Goal: Task Accomplishment & Management: Manage account settings

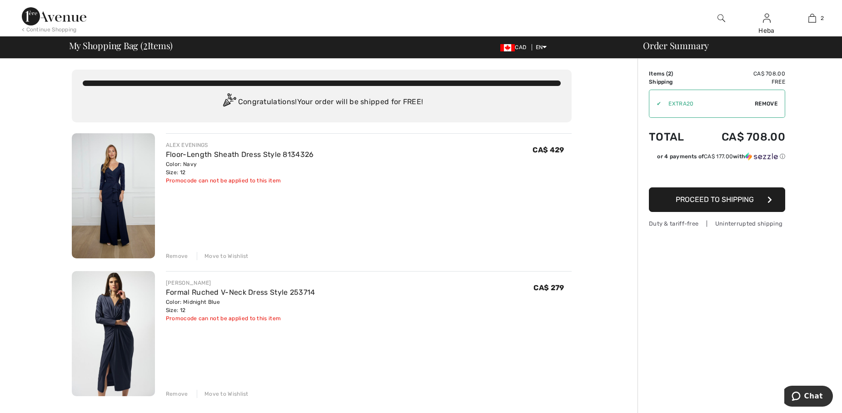
click at [173, 256] on div "Remove" at bounding box center [177, 256] width 22 height 8
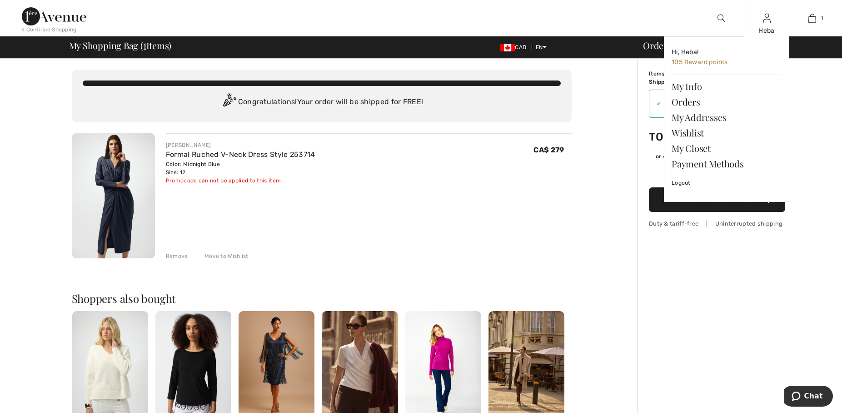
click at [765, 21] on img at bounding box center [767, 18] width 8 height 11
click at [682, 100] on link "Orders" at bounding box center [727, 101] width 110 height 15
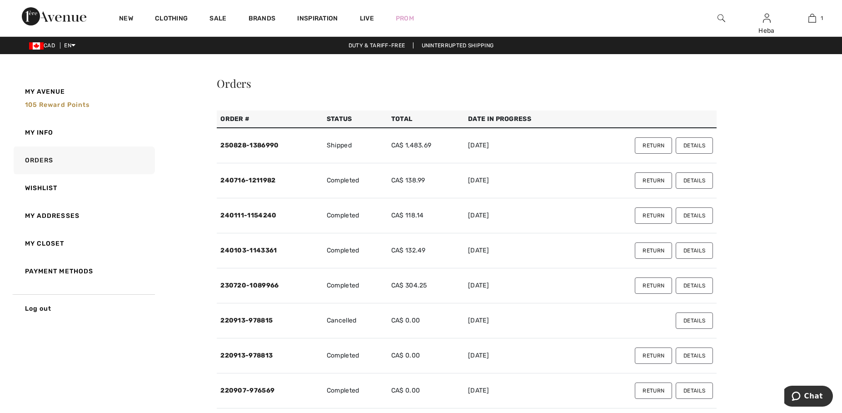
click at [648, 145] on button "Return" at bounding box center [653, 145] width 37 height 16
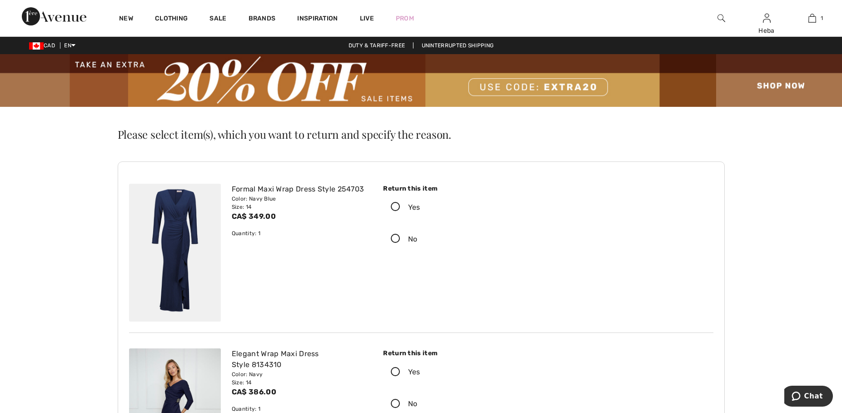
click at [394, 208] on icon at bounding box center [395, 207] width 24 height 10
click at [420, 208] on input "Yes" at bounding box center [423, 207] width 6 height 27
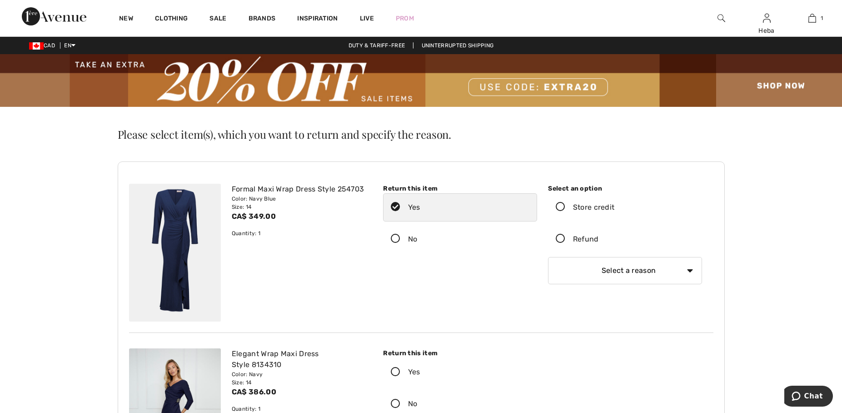
click at [561, 235] on icon at bounding box center [560, 239] width 24 height 10
click at [599, 235] on input "Refund" at bounding box center [602, 238] width 6 height 27
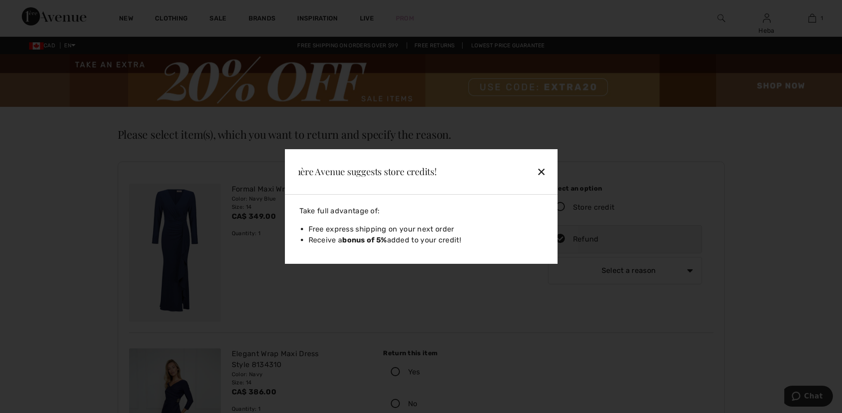
click at [540, 174] on div "✕" at bounding box center [520, 171] width 59 height 19
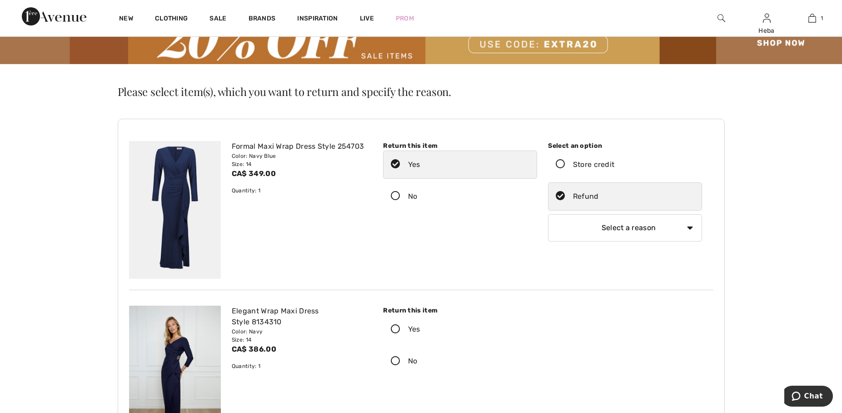
scroll to position [91, 0]
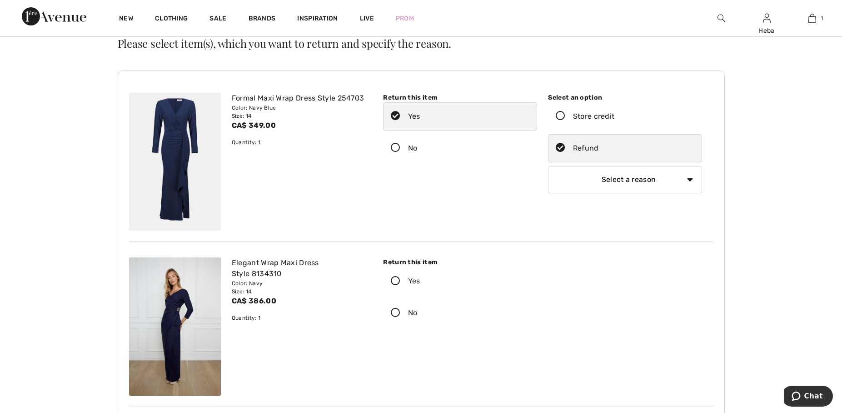
click at [684, 178] on select "Select a reason I received the wrong product or size My order arrived too late …" at bounding box center [625, 179] width 154 height 27
select select "6"
click at [548, 166] on select "Select a reason I received the wrong product or size My order arrived too late …" at bounding box center [625, 179] width 154 height 27
click at [392, 280] on icon at bounding box center [395, 281] width 24 height 10
click at [420, 280] on input "Yes" at bounding box center [423, 280] width 6 height 27
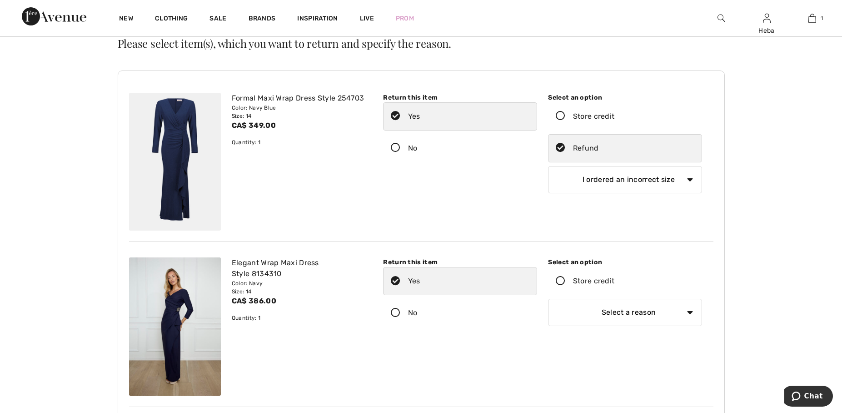
click at [686, 310] on select "Select a reason I received the wrong product or size My order arrived too late …" at bounding box center [625, 312] width 154 height 27
select select "other"
click at [548, 299] on select "Select a reason I received the wrong product or size My order arrived too late …" at bounding box center [625, 312] width 154 height 27
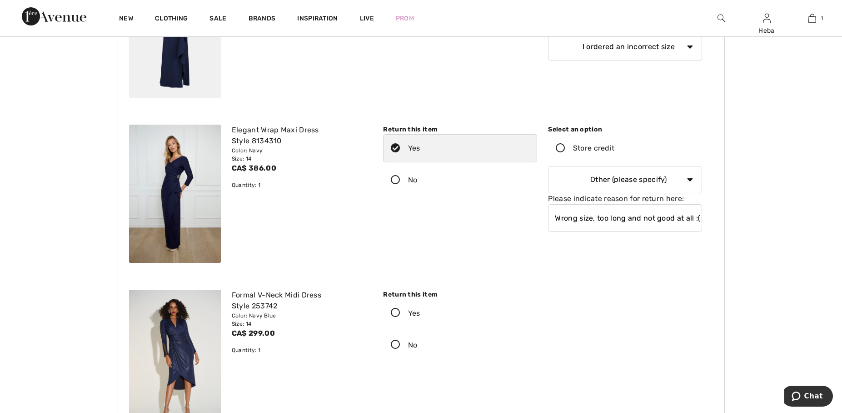
scroll to position [318, 0]
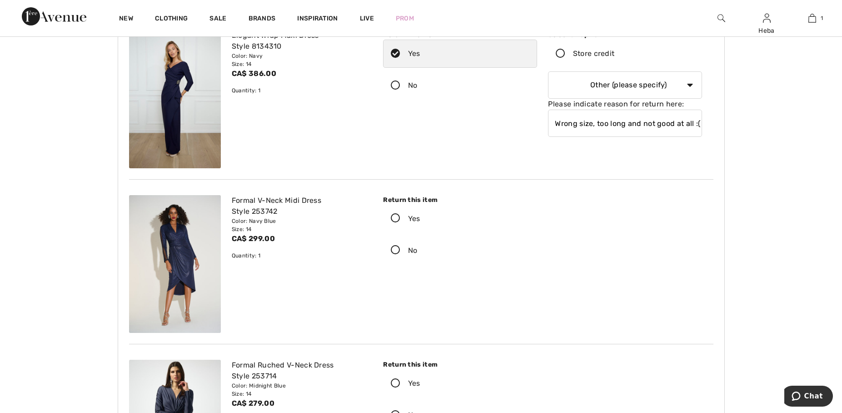
type input "Wrong size, too long and not good at all :(."
click at [400, 216] on icon at bounding box center [395, 219] width 24 height 10
click at [420, 216] on input "Yes" at bounding box center [423, 218] width 6 height 27
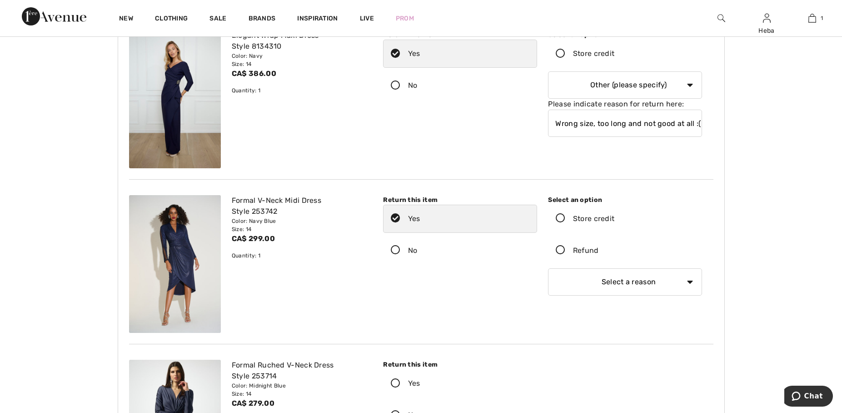
click at [562, 250] on icon at bounding box center [560, 250] width 24 height 10
click at [599, 250] on input "Refund" at bounding box center [602, 250] width 6 height 27
click at [694, 279] on select "Select a reason I received the wrong product or size My order arrived too late …" at bounding box center [625, 281] width 154 height 27
select select "6"
click at [548, 268] on select "Select a reason I received the wrong product or size My order arrived too late …" at bounding box center [625, 281] width 154 height 27
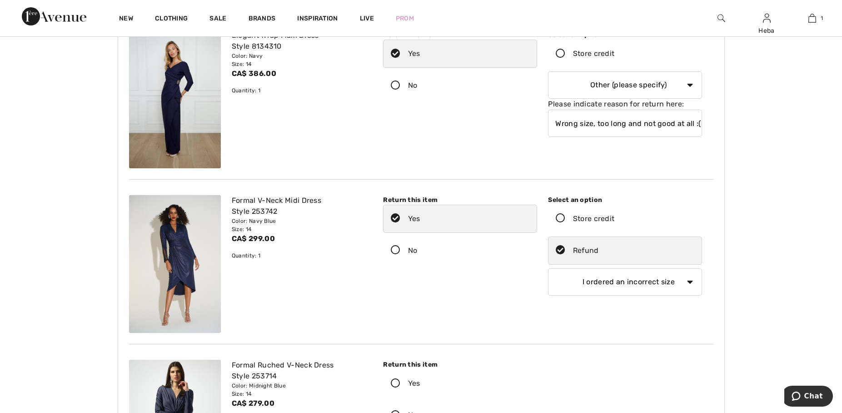
click at [394, 380] on icon at bounding box center [395, 383] width 24 height 10
click at [420, 380] on input "Yes" at bounding box center [423, 382] width 6 height 27
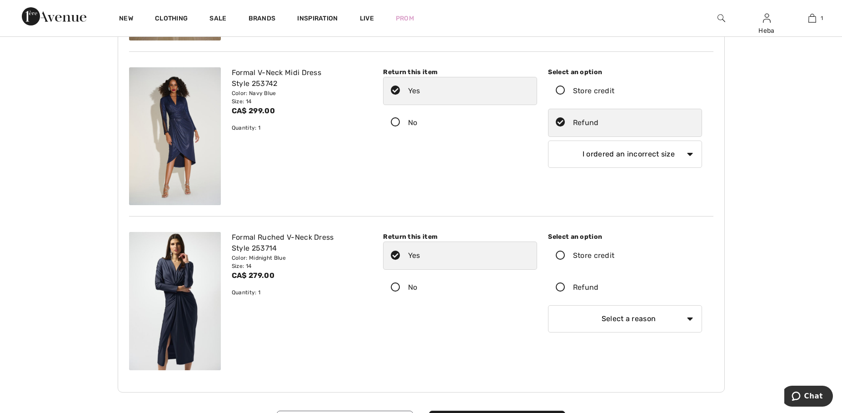
scroll to position [545, 0]
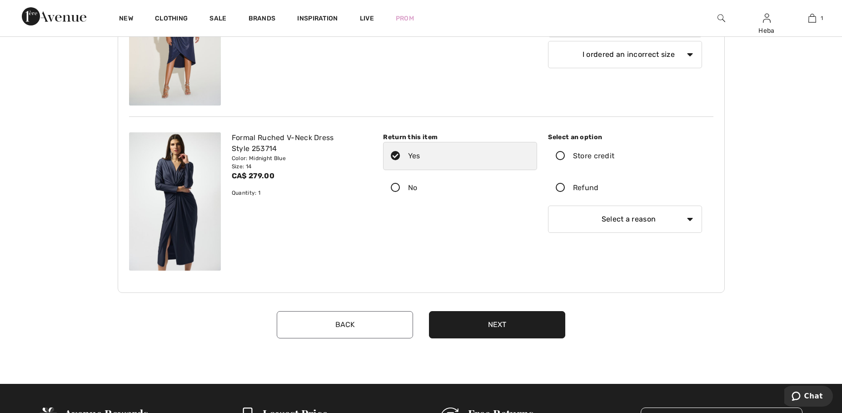
click at [561, 188] on icon at bounding box center [560, 188] width 24 height 10
click at [599, 188] on input "Refund" at bounding box center [602, 187] width 6 height 27
click at [693, 218] on select "Select a reason I received the wrong product or size My order arrived too late …" at bounding box center [625, 218] width 154 height 27
select select "6"
click at [548, 205] on select "Select a reason I received the wrong product or size My order arrived too late …" at bounding box center [625, 218] width 154 height 27
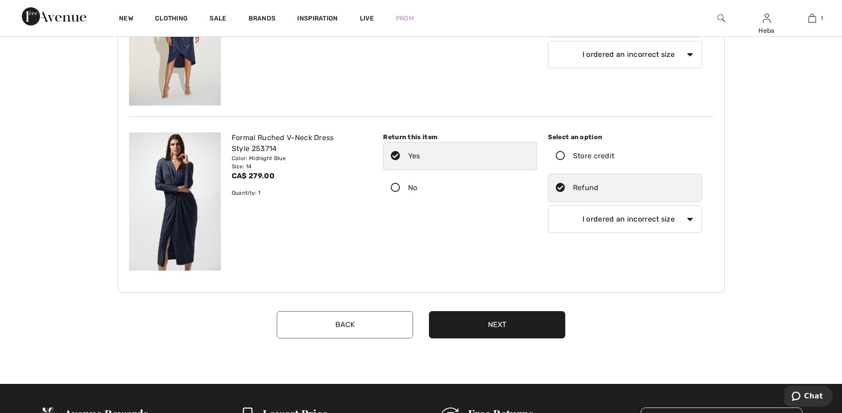
click at [476, 322] on button "Next" at bounding box center [497, 324] width 136 height 27
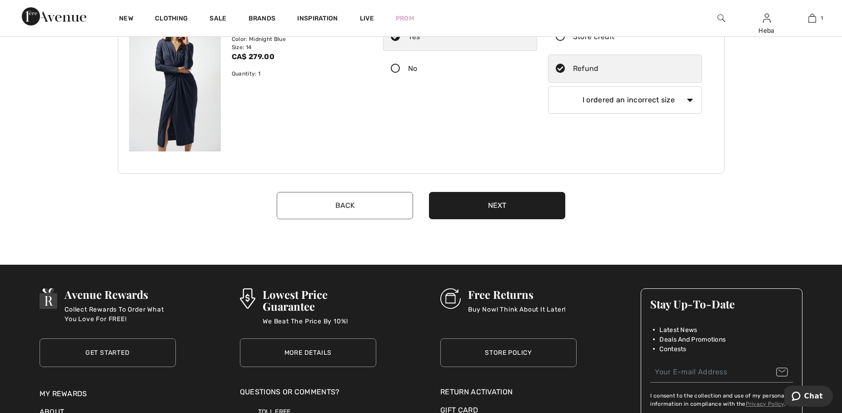
scroll to position [727, 0]
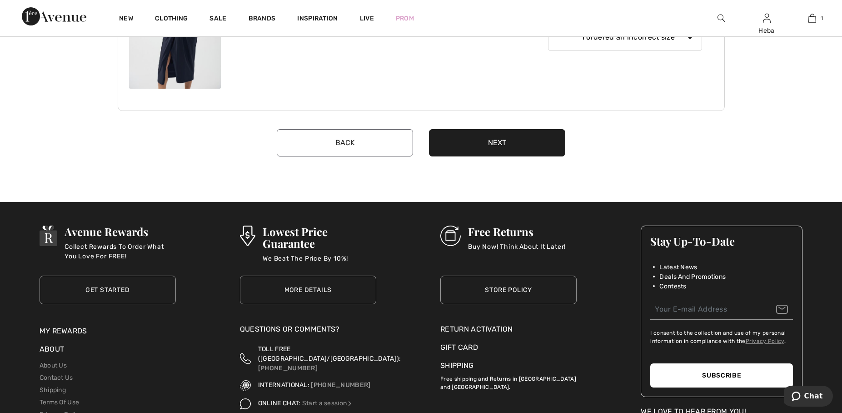
click at [501, 149] on button "Next" at bounding box center [497, 142] width 136 height 27
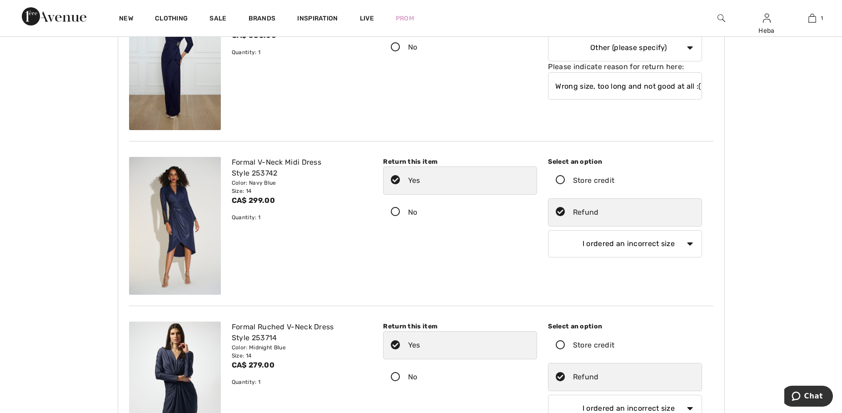
scroll to position [227, 0]
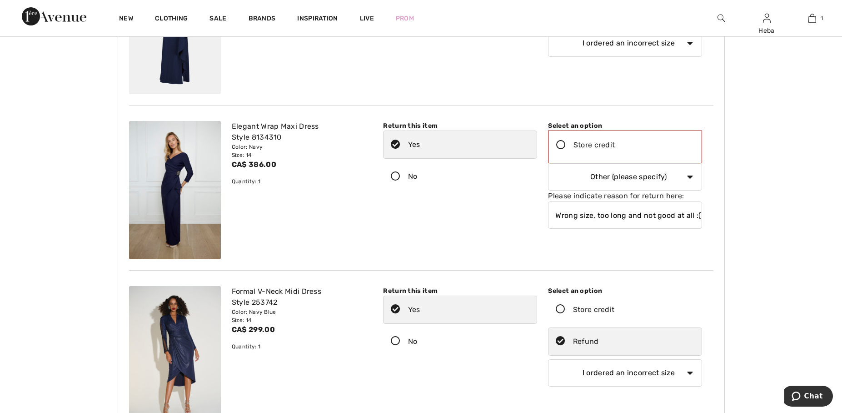
click at [561, 147] on icon at bounding box center [561, 145] width 24 height 10
click at [615, 147] on input "Store credit" at bounding box center [618, 144] width 6 height 27
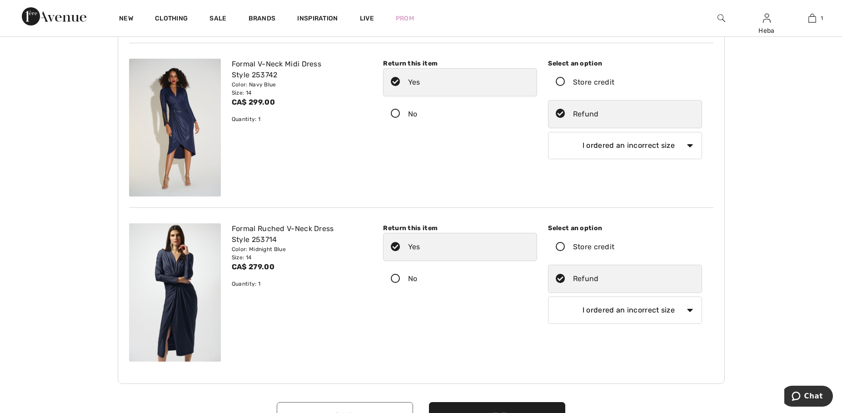
scroll to position [636, 0]
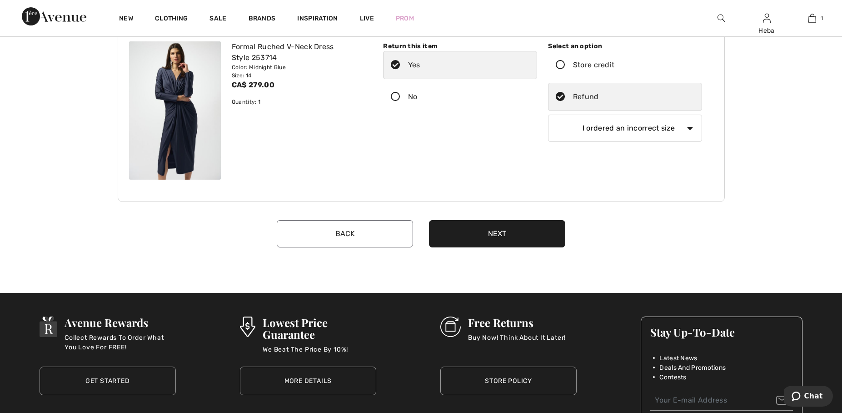
click at [510, 231] on button "Next" at bounding box center [497, 233] width 136 height 27
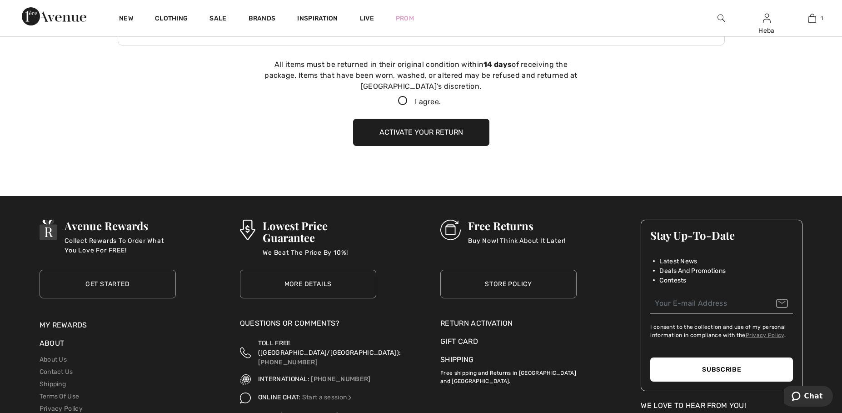
scroll to position [797, 0]
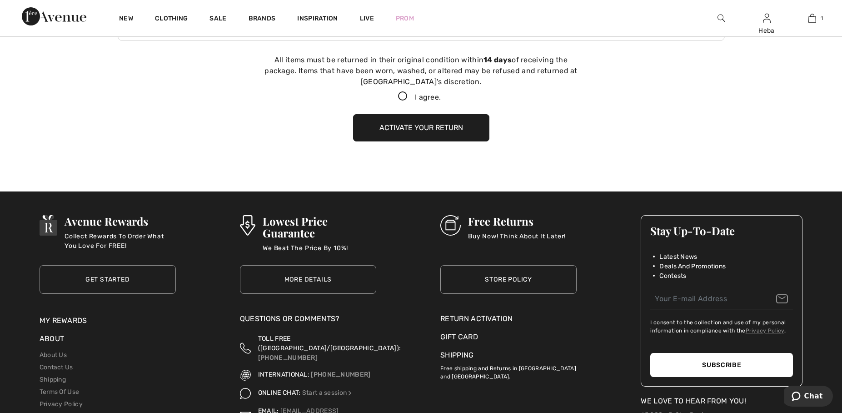
click at [401, 95] on icon at bounding box center [403, 97] width 24 height 10
click at [441, 95] on input "I agree." at bounding box center [444, 97] width 6 height 6
checkbox input "true"
click at [410, 124] on button "Activate your return" at bounding box center [421, 127] width 136 height 27
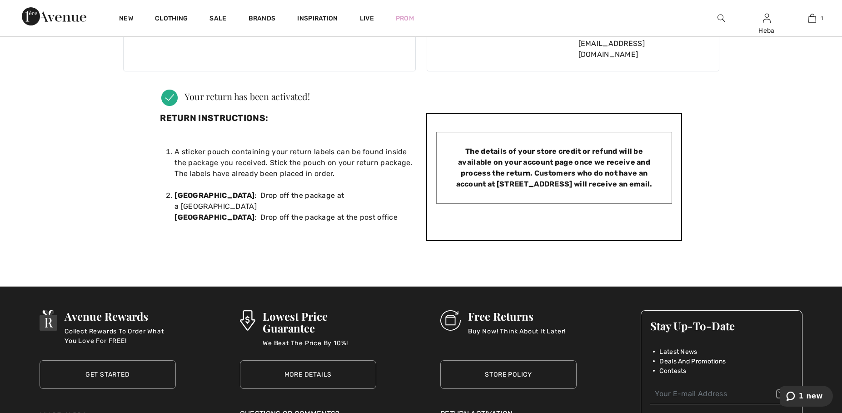
scroll to position [0, 0]
